Goal: Find specific page/section: Find specific page/section

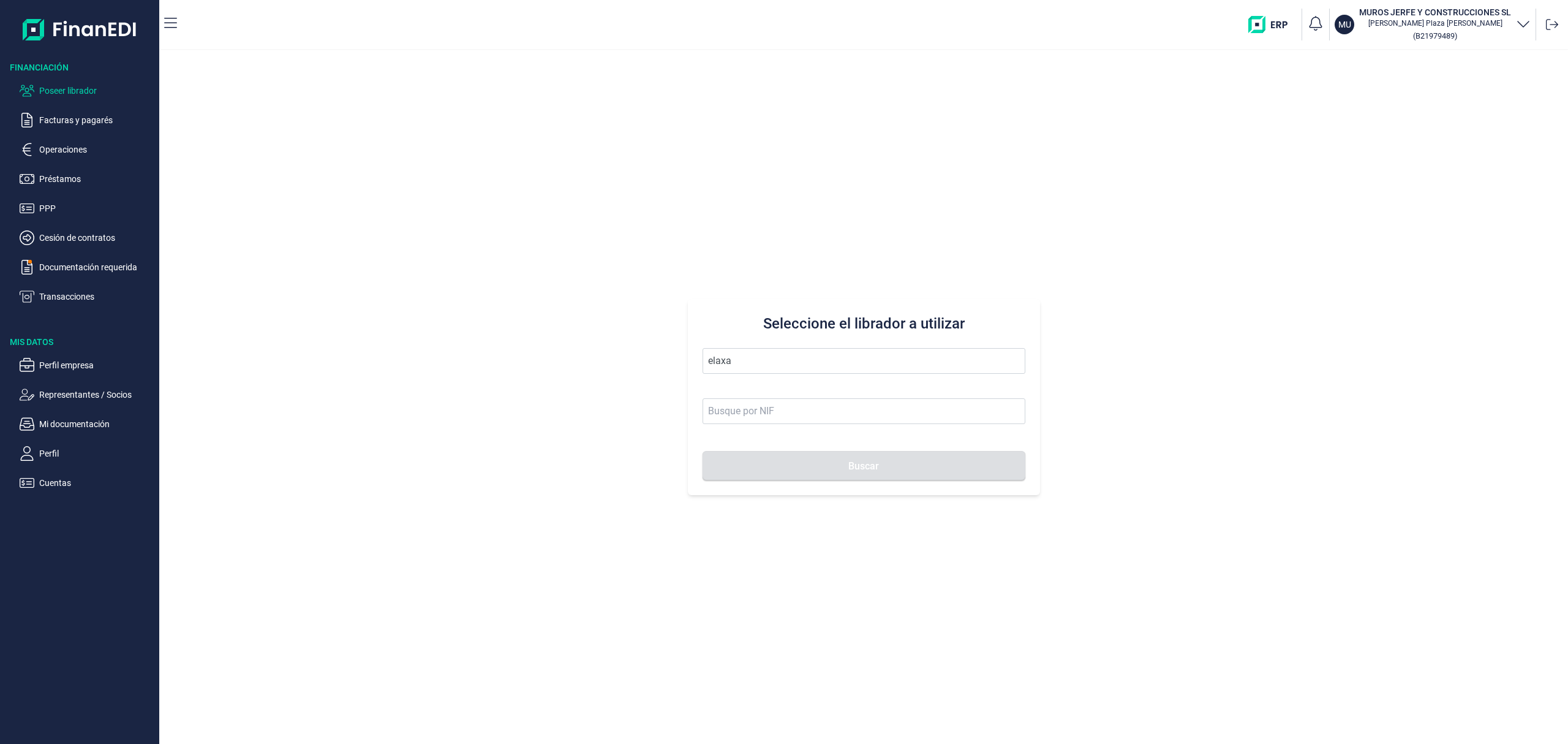
drag, startPoint x: 757, startPoint y: 349, endPoint x: 464, endPoint y: 304, distance: 296.4
click at [460, 306] on div "Seleccione el librador a utilizar elaxa Buscar" at bounding box center [864, 397] width 1409 height 694
type input "p"
click at [792, 390] on li "SPAIN DRYWALL SL" at bounding box center [864, 392] width 322 height 25
type input "SPAIN DRYWALL SL"
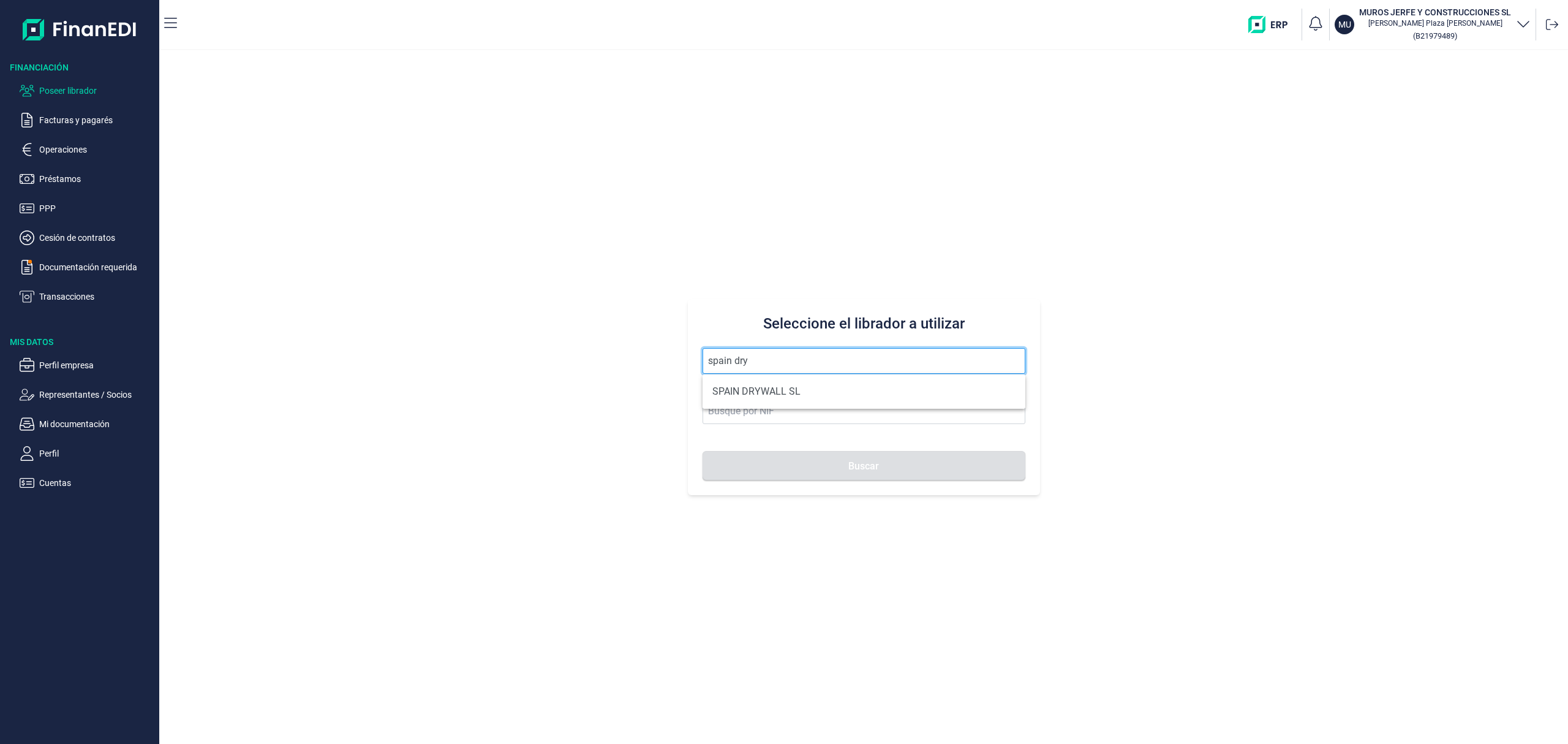
type input "B66507765"
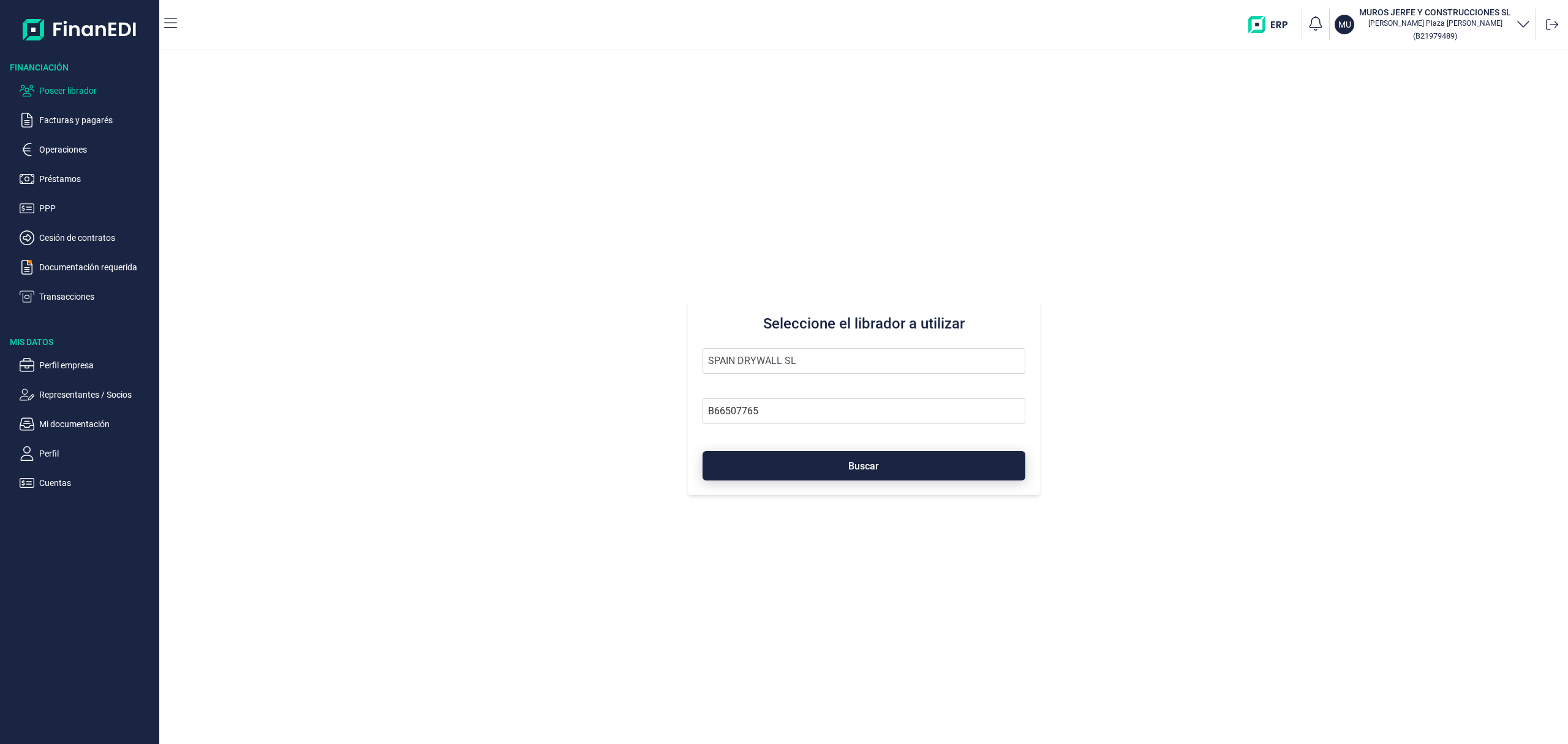
click at [807, 469] on button "Buscar" at bounding box center [864, 466] width 322 height 29
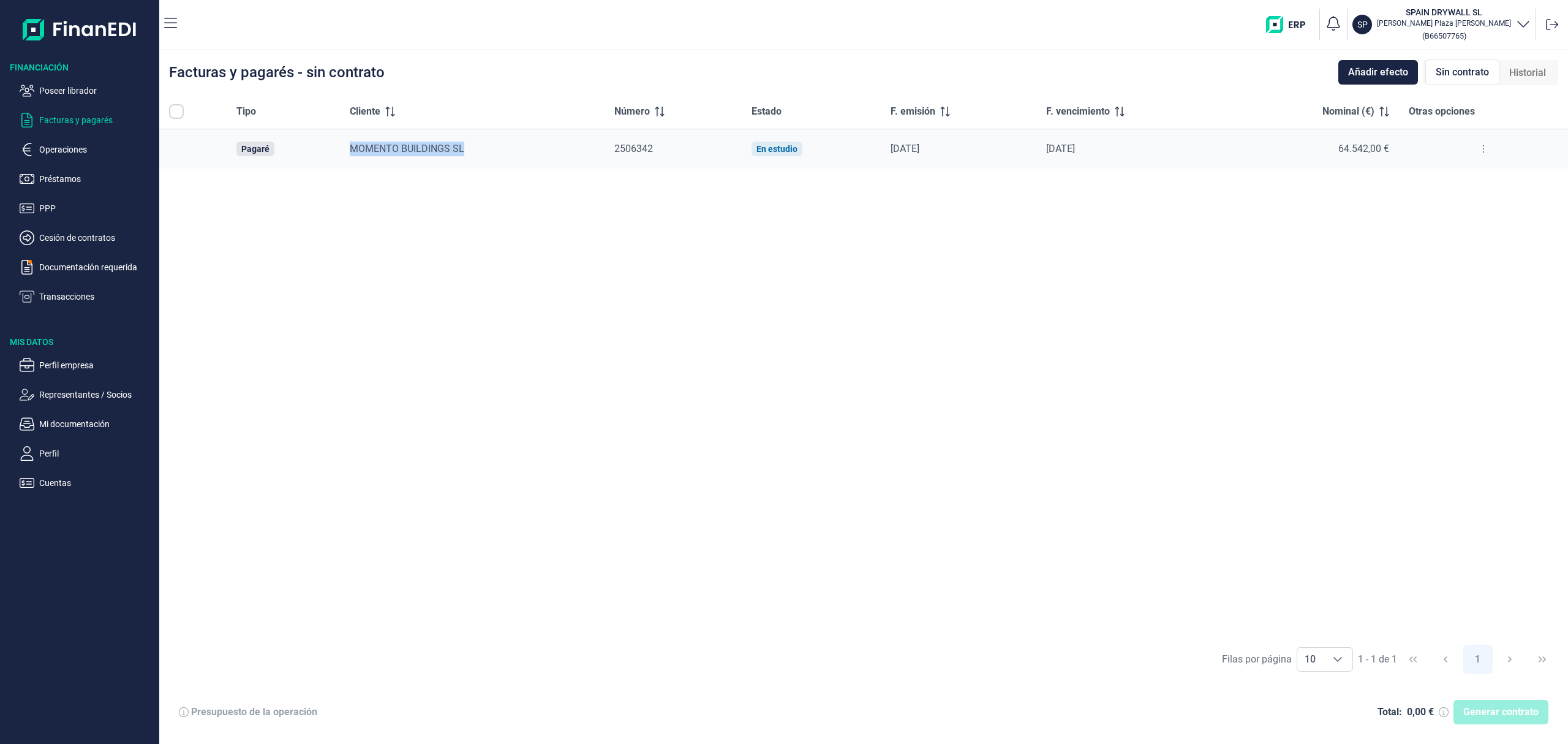
drag, startPoint x: 348, startPoint y: 147, endPoint x: 462, endPoint y: 160, distance: 114.7
click at [462, 160] on td "MOMENTO BUILDINGS SL" at bounding box center [472, 149] width 264 height 40
copy span "MOMENTO BUILDINGS SL"
